Goal: Transaction & Acquisition: Purchase product/service

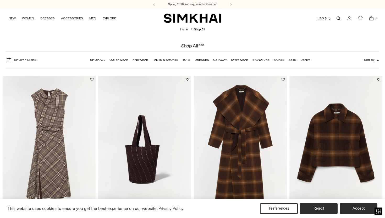
click at [199, 58] on link "Dresses" at bounding box center [202, 60] width 14 height 4
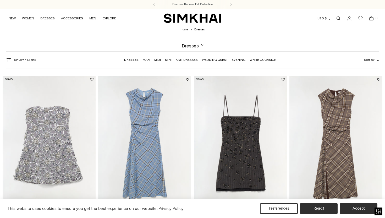
click at [20, 61] on span "Show Filters" at bounding box center [25, 60] width 22 height 4
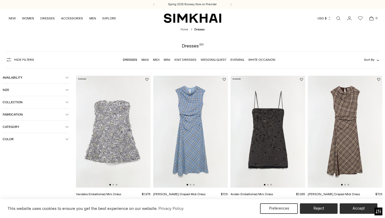
click at [19, 143] on button "Color" at bounding box center [36, 139] width 67 height 12
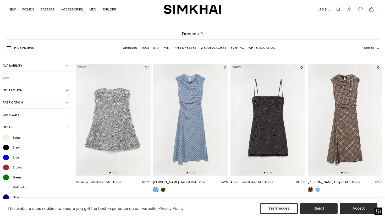
scroll to position [28, 0]
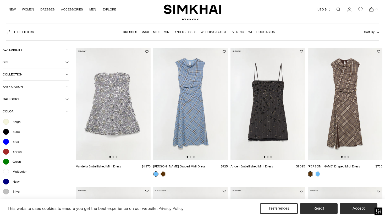
click at [14, 153] on span "Brown" at bounding box center [15, 151] width 12 height 5
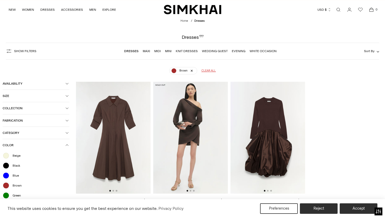
scroll to position [5, 0]
